Goal: Task Accomplishment & Management: Use online tool/utility

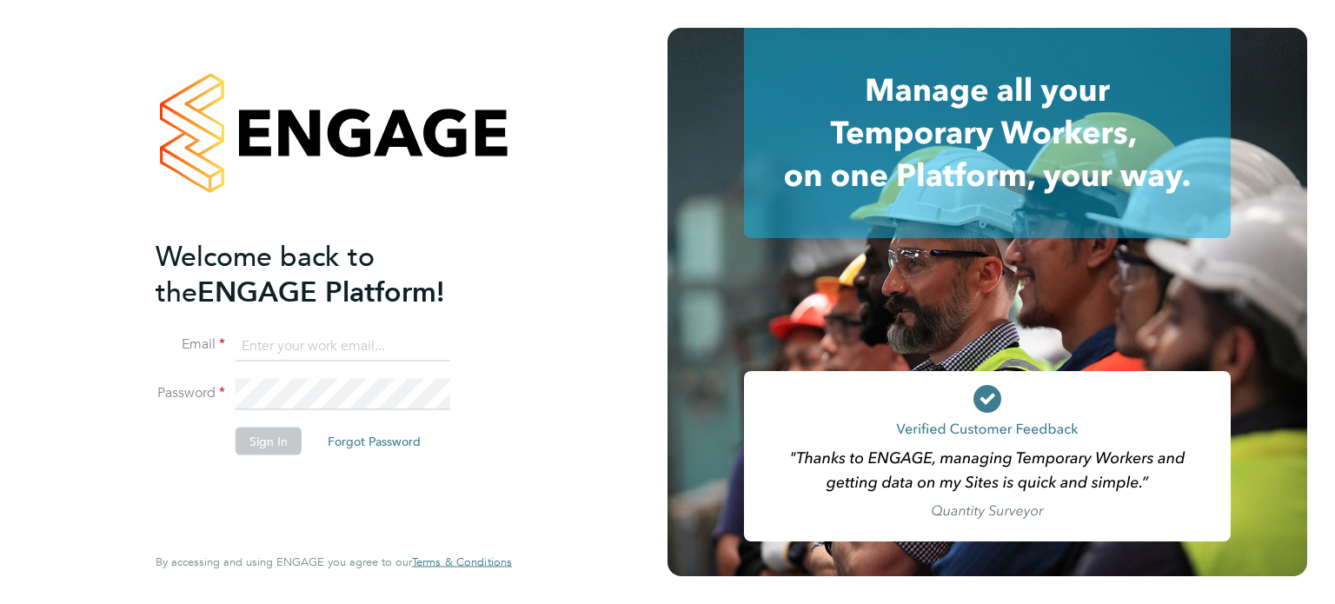
type input "[PERSON_NAME][EMAIL_ADDRESS][DOMAIN_NAME]"
click at [262, 439] on button "Sign In" at bounding box center [269, 441] width 66 height 28
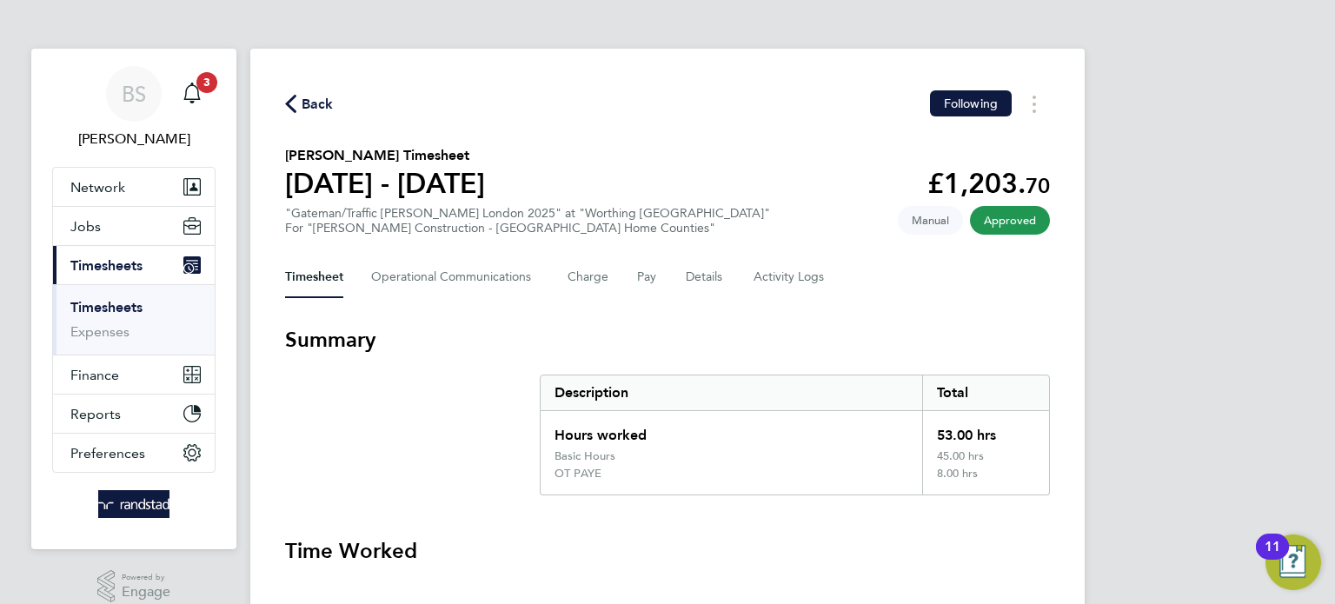
click at [106, 305] on link "Timesheets" at bounding box center [106, 307] width 72 height 17
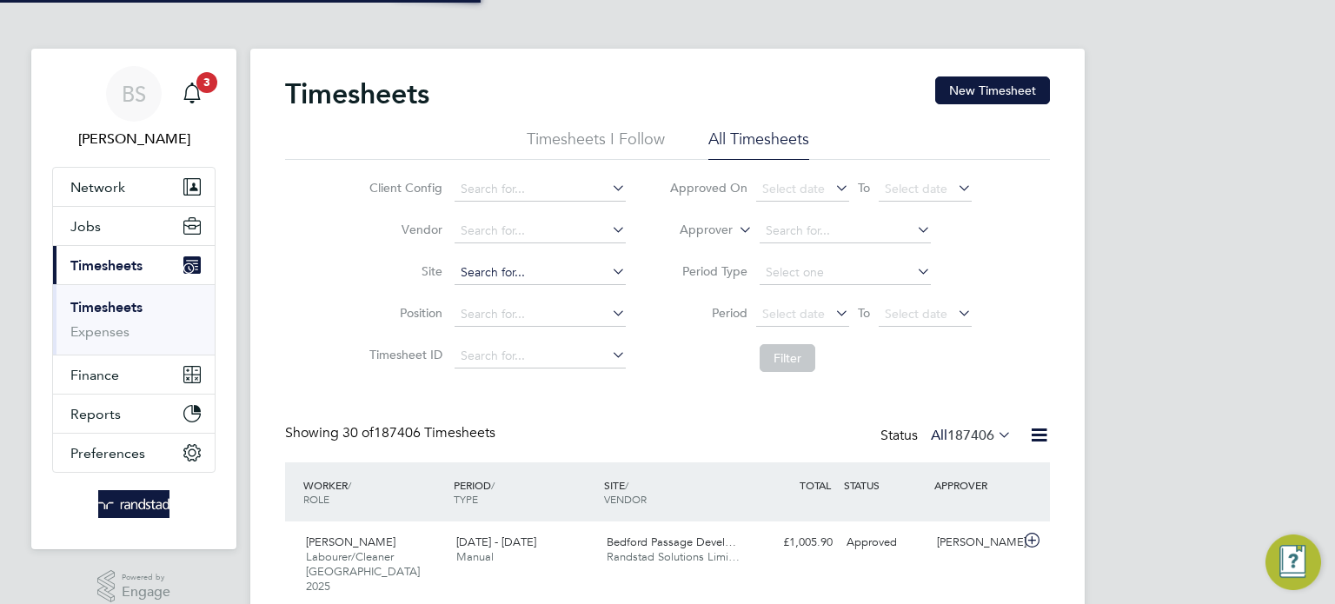
click at [508, 276] on input at bounding box center [540, 273] width 171 height 24
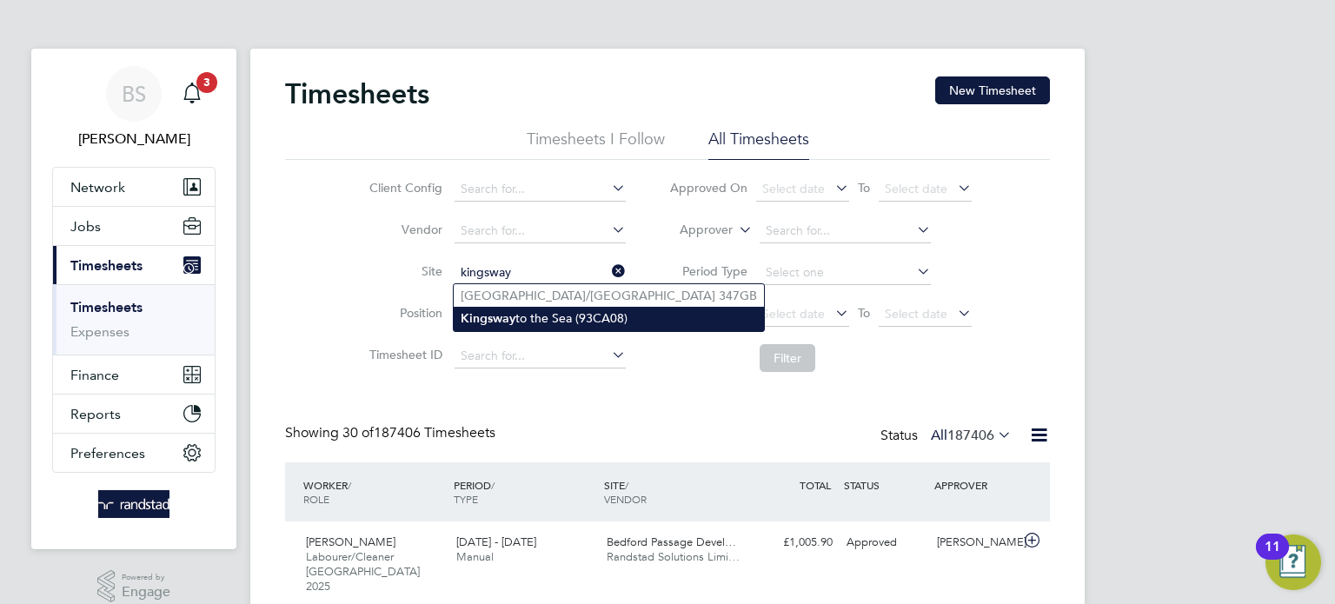
click at [488, 322] on b "Kingsway" at bounding box center [488, 318] width 55 height 15
type input "Kingsway to the Sea (93CA08)"
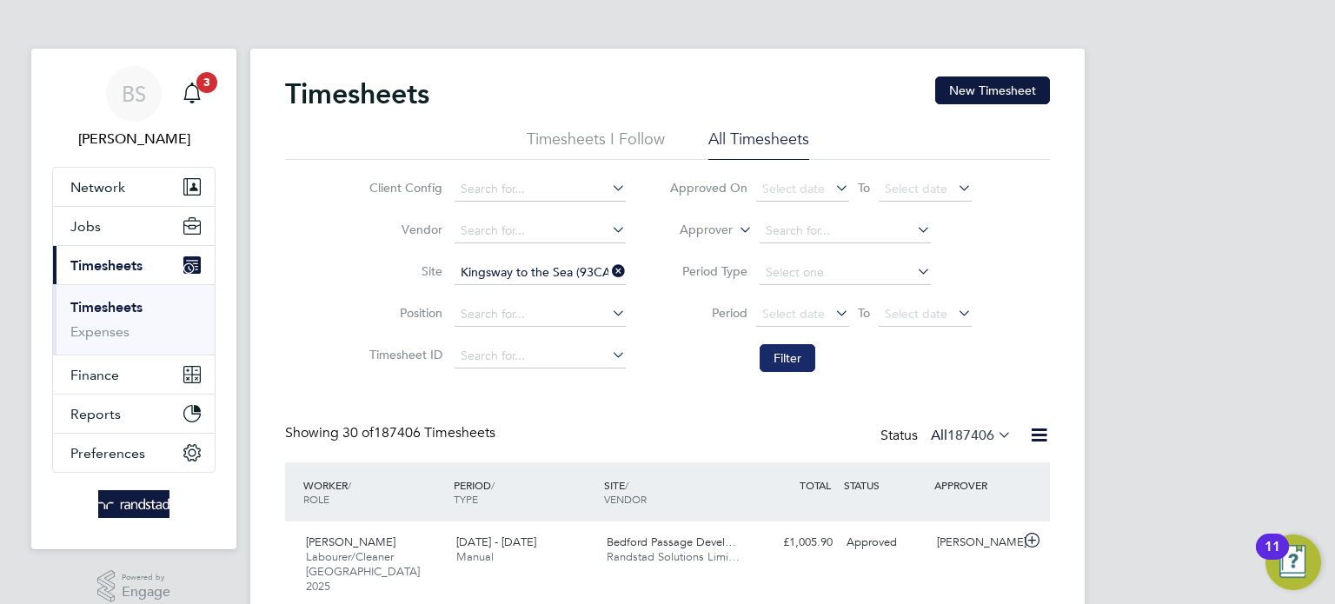
click at [803, 359] on button "Filter" at bounding box center [788, 358] width 56 height 28
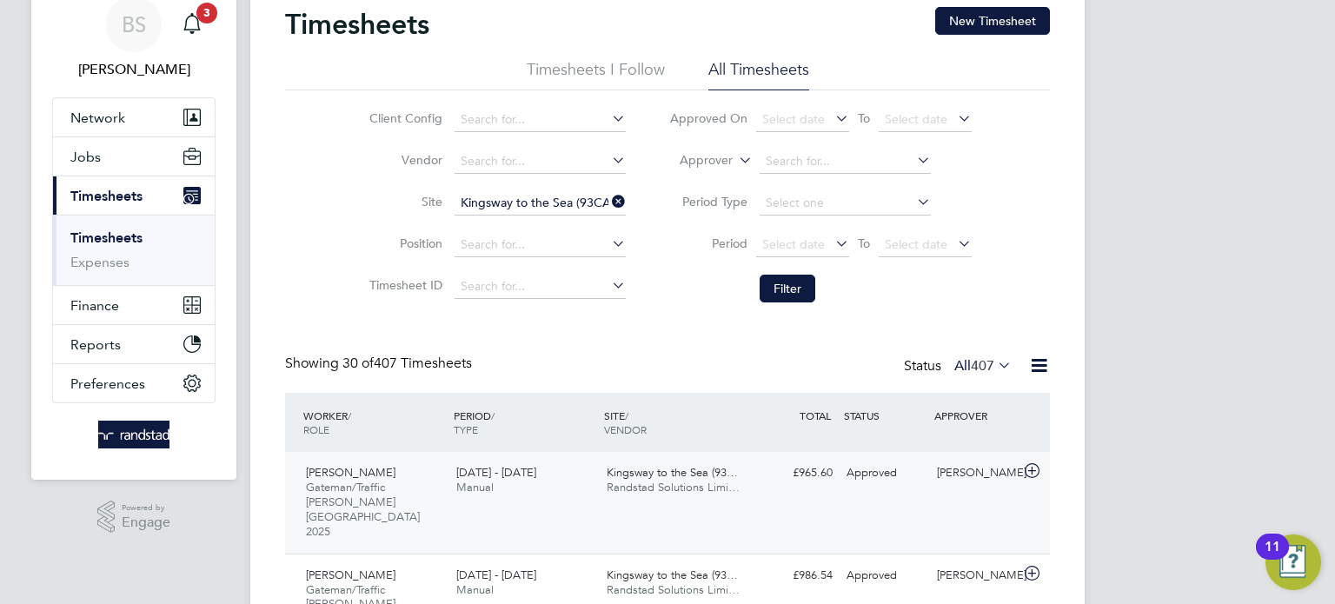
click at [1032, 470] on icon at bounding box center [1032, 471] width 22 height 14
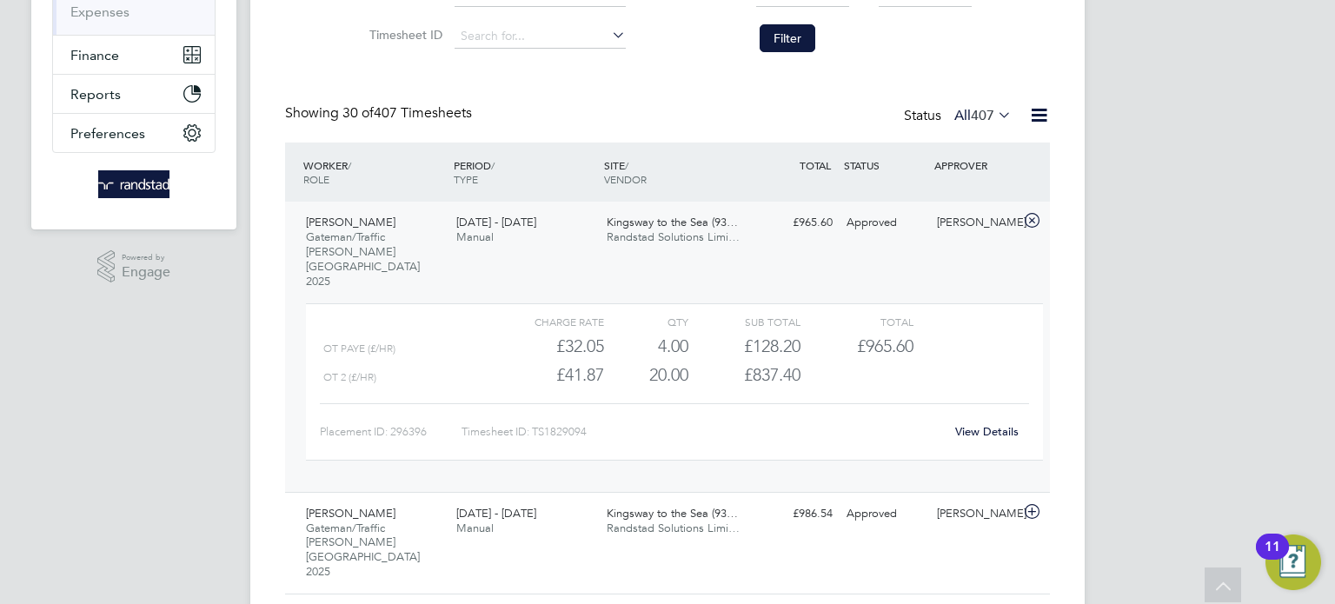
click at [988, 424] on link "View Details" at bounding box center [986, 431] width 63 height 15
